Goal: Book appointment/travel/reservation

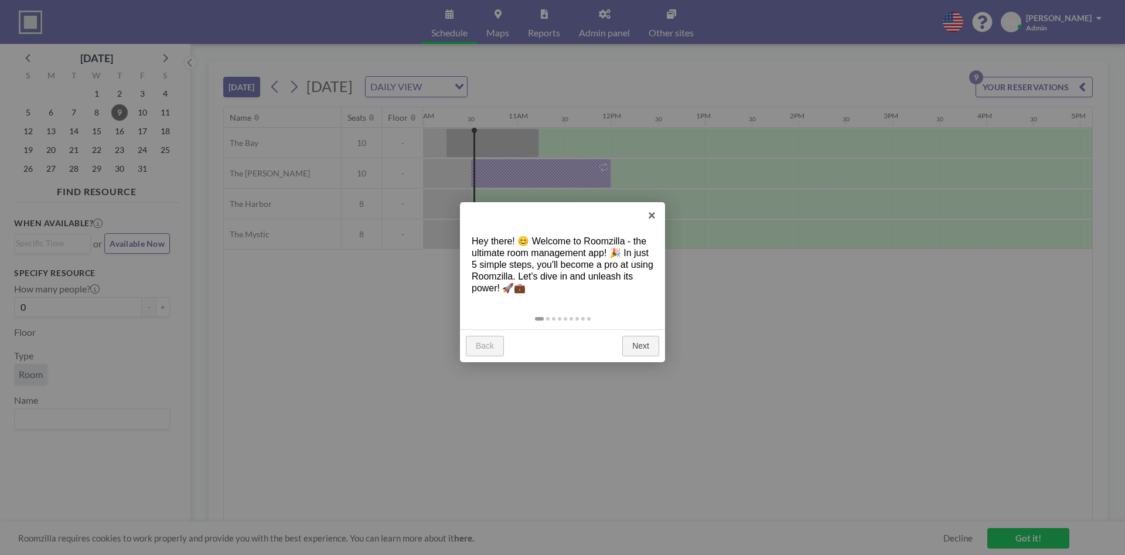
scroll to position [0, 938]
click at [647, 213] on link "×" at bounding box center [652, 215] width 26 height 26
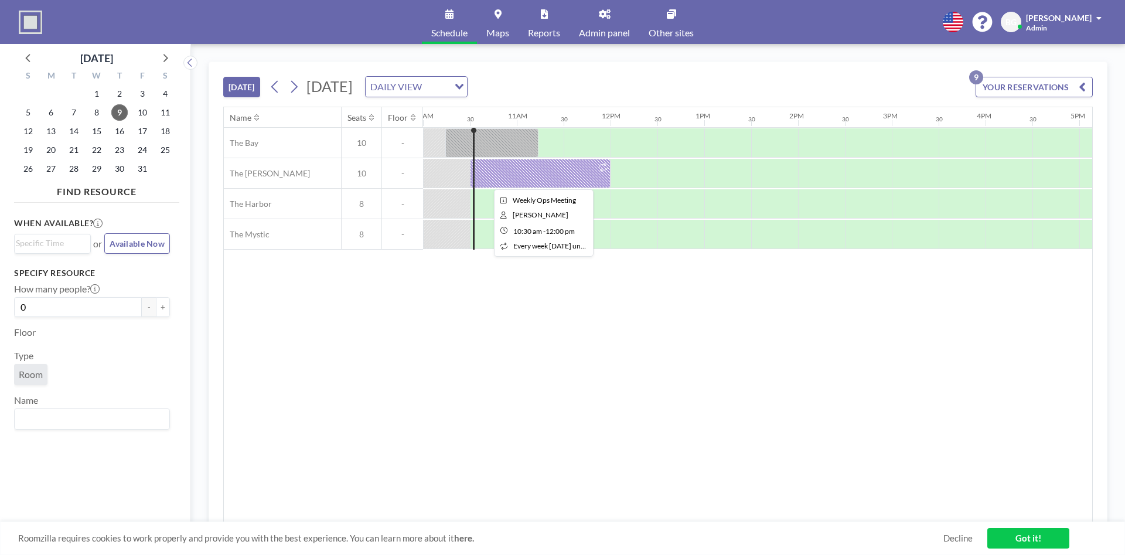
click at [547, 178] on div at bounding box center [540, 173] width 141 height 29
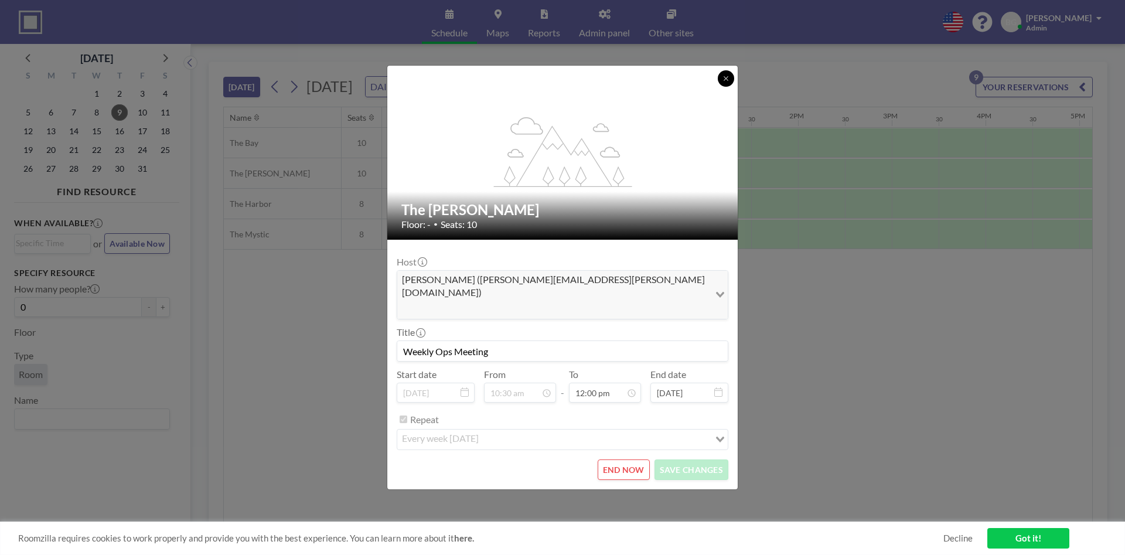
click at [722, 87] on button at bounding box center [726, 78] width 16 height 16
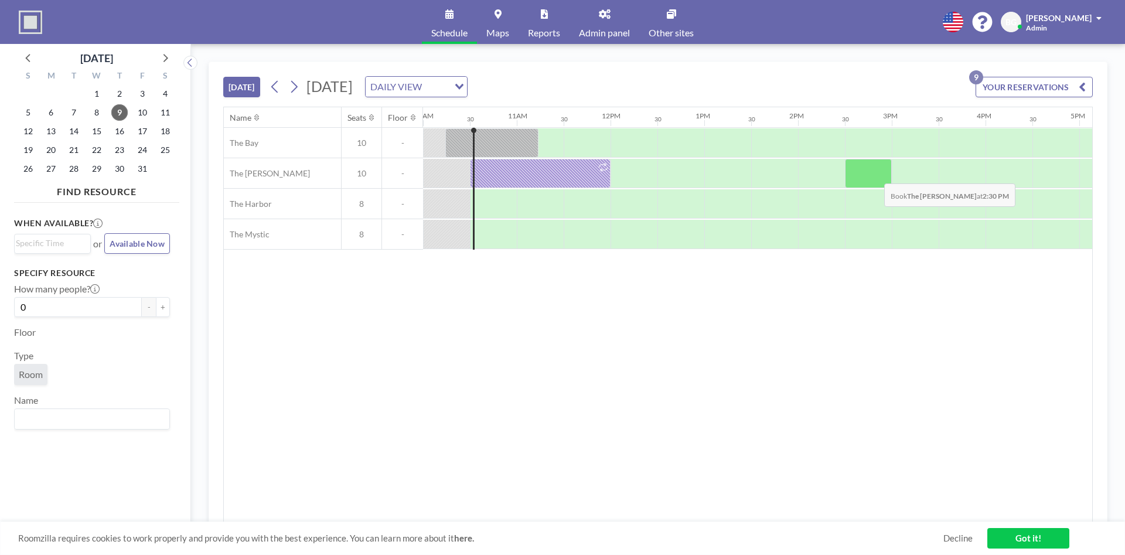
drag, startPoint x: 598, startPoint y: 171, endPoint x: 875, endPoint y: 175, distance: 277.3
click at [875, 175] on div at bounding box center [610, 173] width 2251 height 30
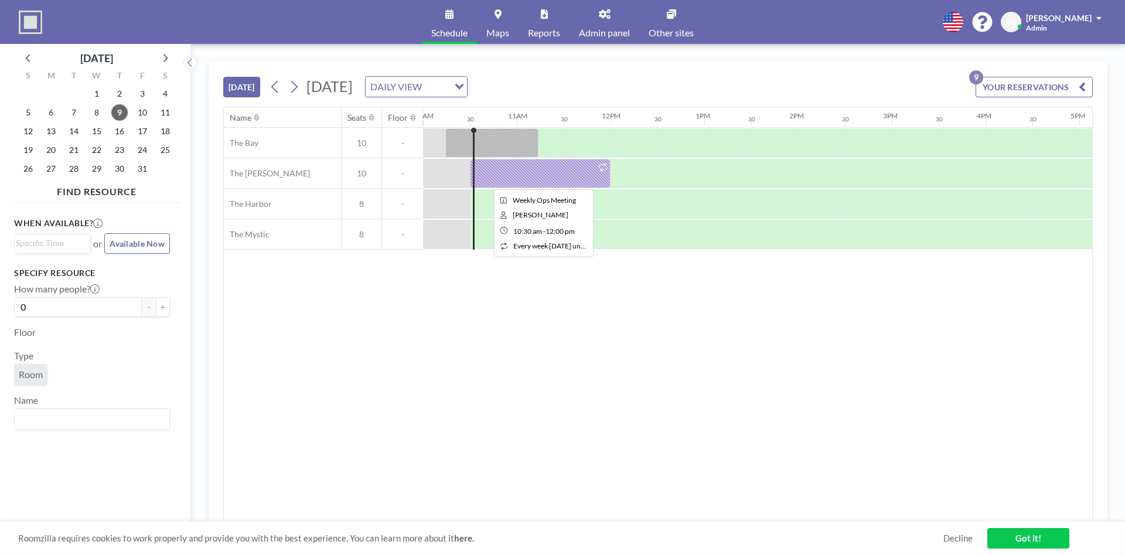
click at [604, 166] on icon at bounding box center [603, 167] width 9 height 9
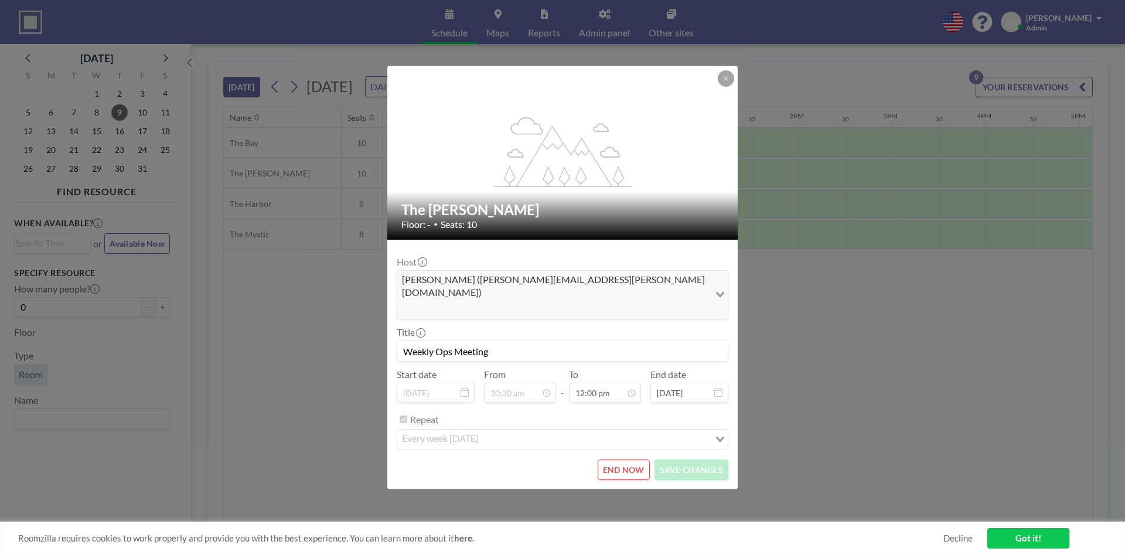
click at [611, 460] on button "END NOW" at bounding box center [624, 470] width 52 height 21
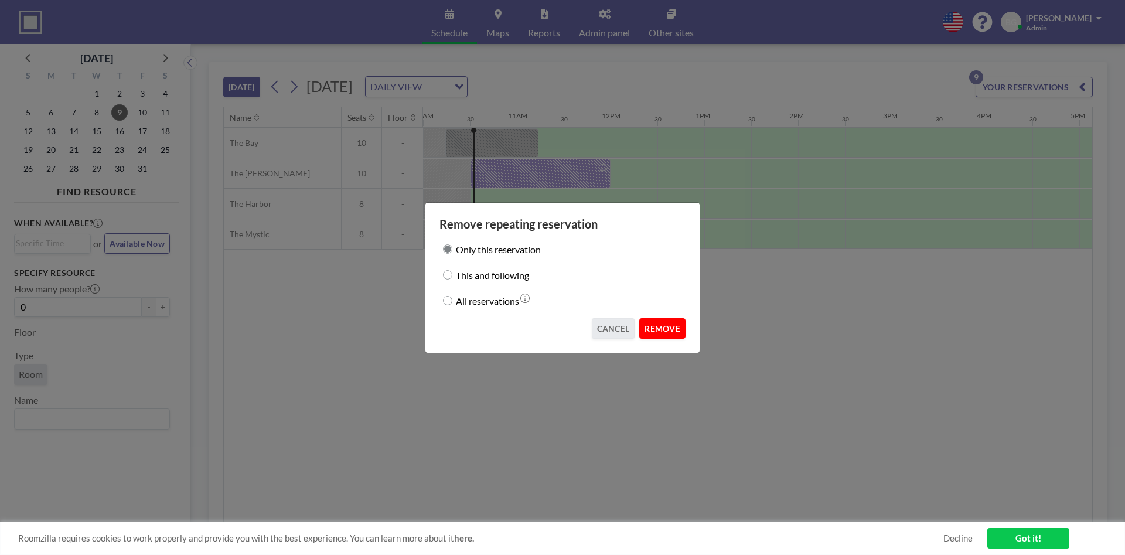
click at [663, 329] on button "REMOVE" at bounding box center [662, 328] width 46 height 21
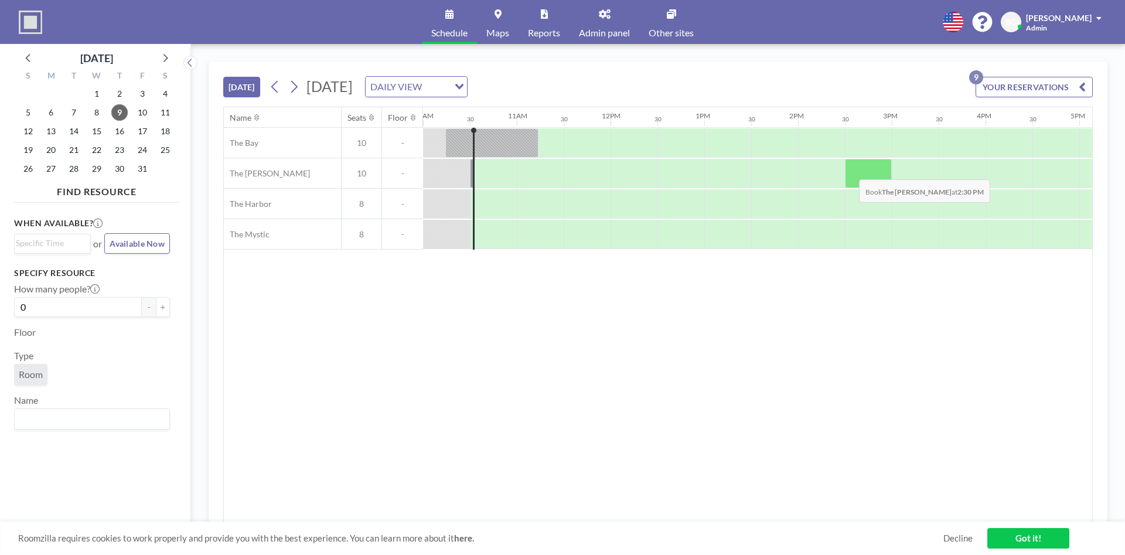
click at [850, 171] on div at bounding box center [868, 173] width 47 height 29
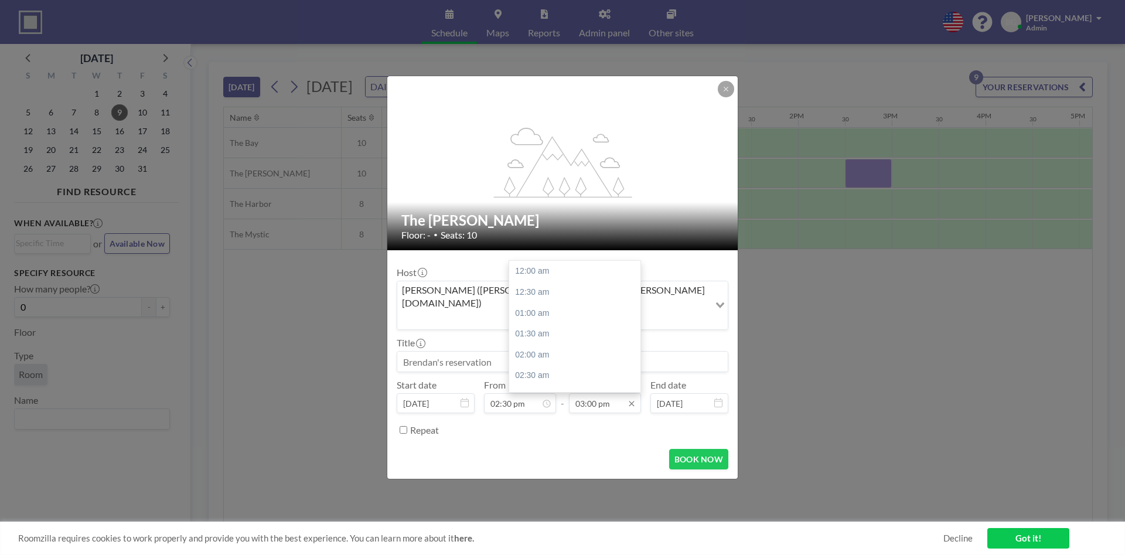
scroll to position [626, 0]
click at [591, 393] on input "03:00 pm" at bounding box center [605, 403] width 72 height 20
click at [590, 303] on div "04:00 pm" at bounding box center [574, 312] width 131 height 21
type input "04:00 pm"
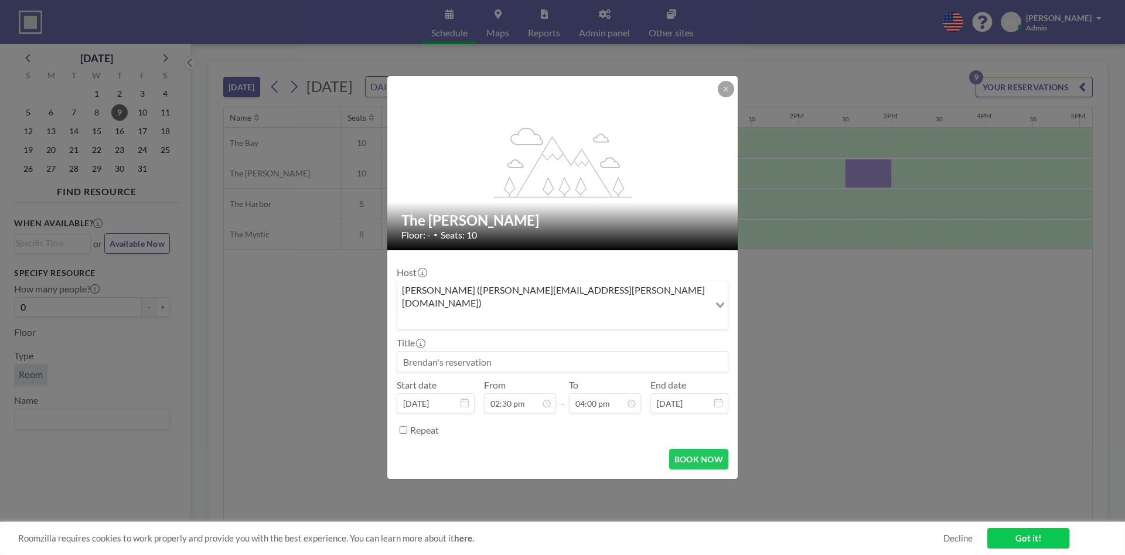
click at [498, 352] on input at bounding box center [562, 362] width 331 height 20
type input "Weely Ops Meeting"
click at [697, 449] on button "BOOK NOW" at bounding box center [698, 459] width 59 height 21
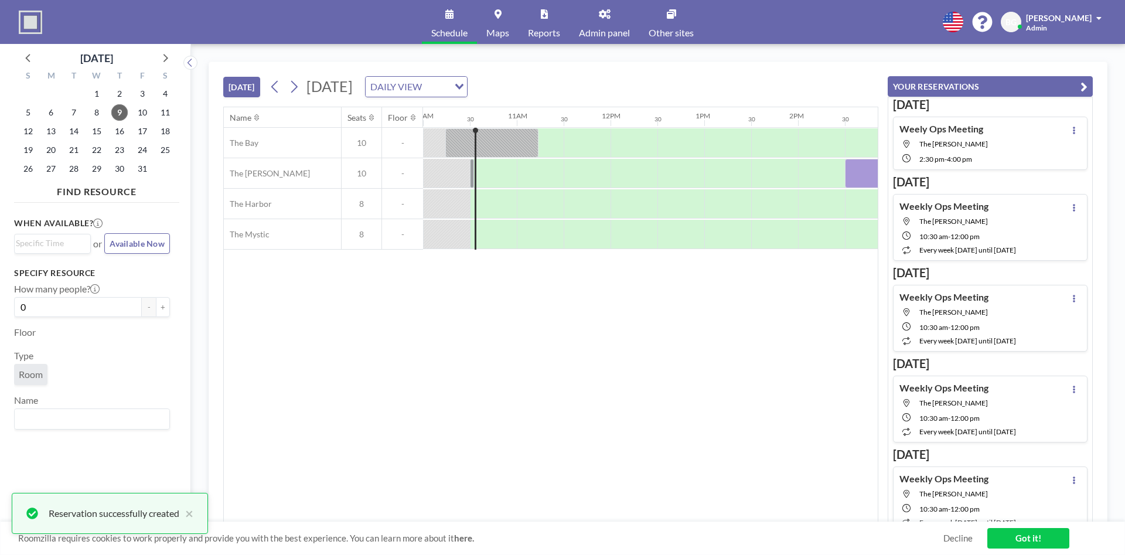
click at [1021, 533] on link "Got it!" at bounding box center [1029, 538] width 82 height 21
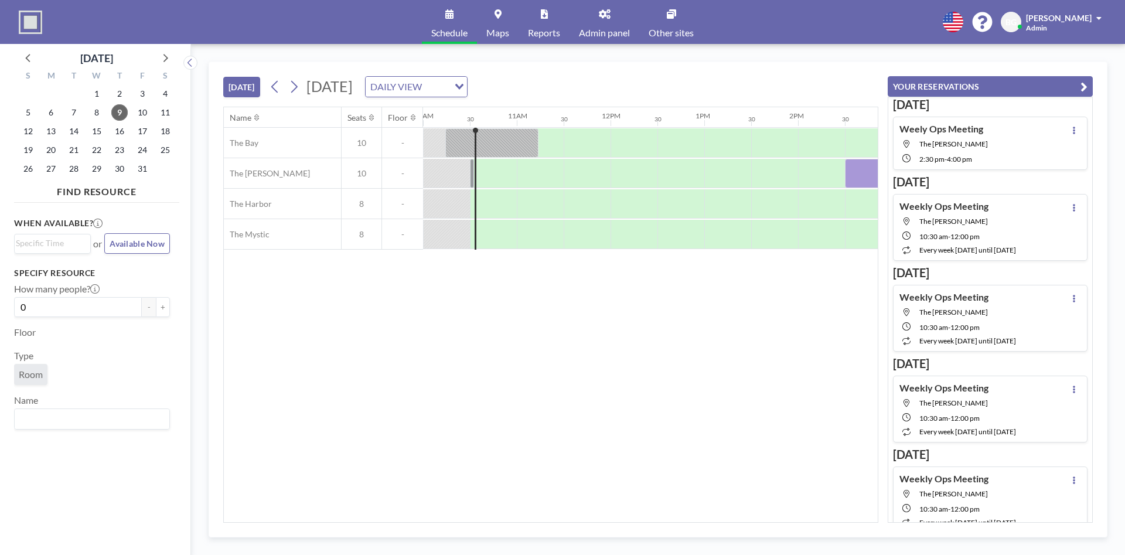
click at [618, 343] on div "Name Seats Floor 12AM 30 1AM 30 2AM 30 3AM 30 4AM 30 5AM 30 6AM 30 7AM 30 8AM 3…" at bounding box center [551, 314] width 654 height 415
